Goal: Find specific page/section: Find specific page/section

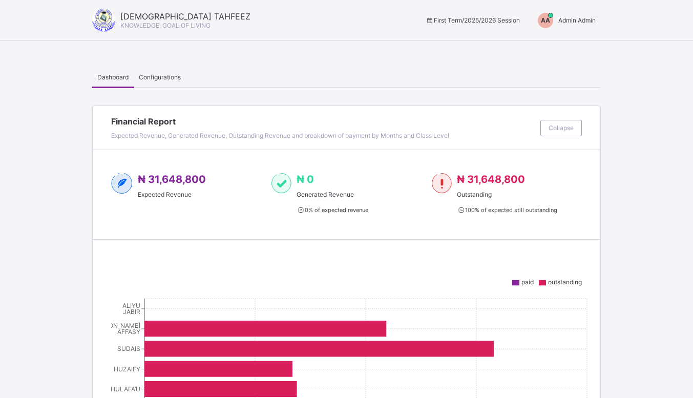
click at [582, 21] on span "Admin Admin" at bounding box center [576, 20] width 37 height 8
click at [565, 29] on span "Switch to Admin View" at bounding box center [562, 23] width 78 height 11
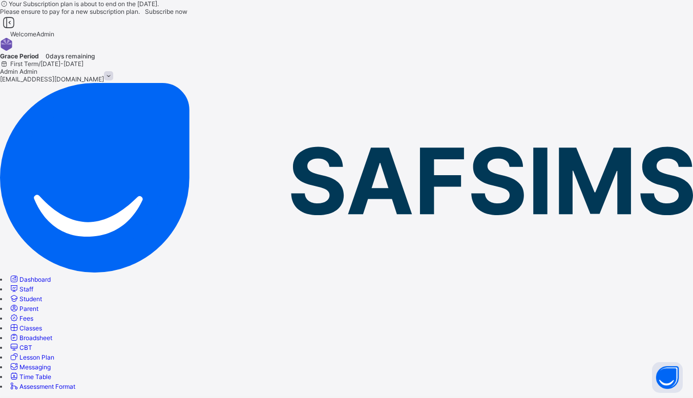
click at [33, 314] on span "Fees" at bounding box center [26, 318] width 14 height 8
click at [34, 397] on span "Student List" at bounding box center [17, 402] width 34 height 8
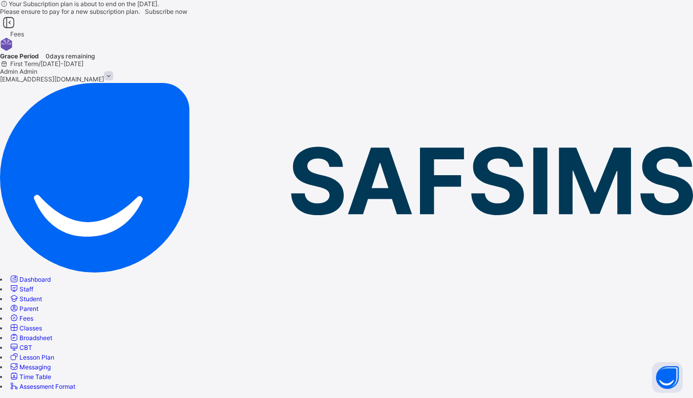
type input "*"
